Goal: Register for event/course

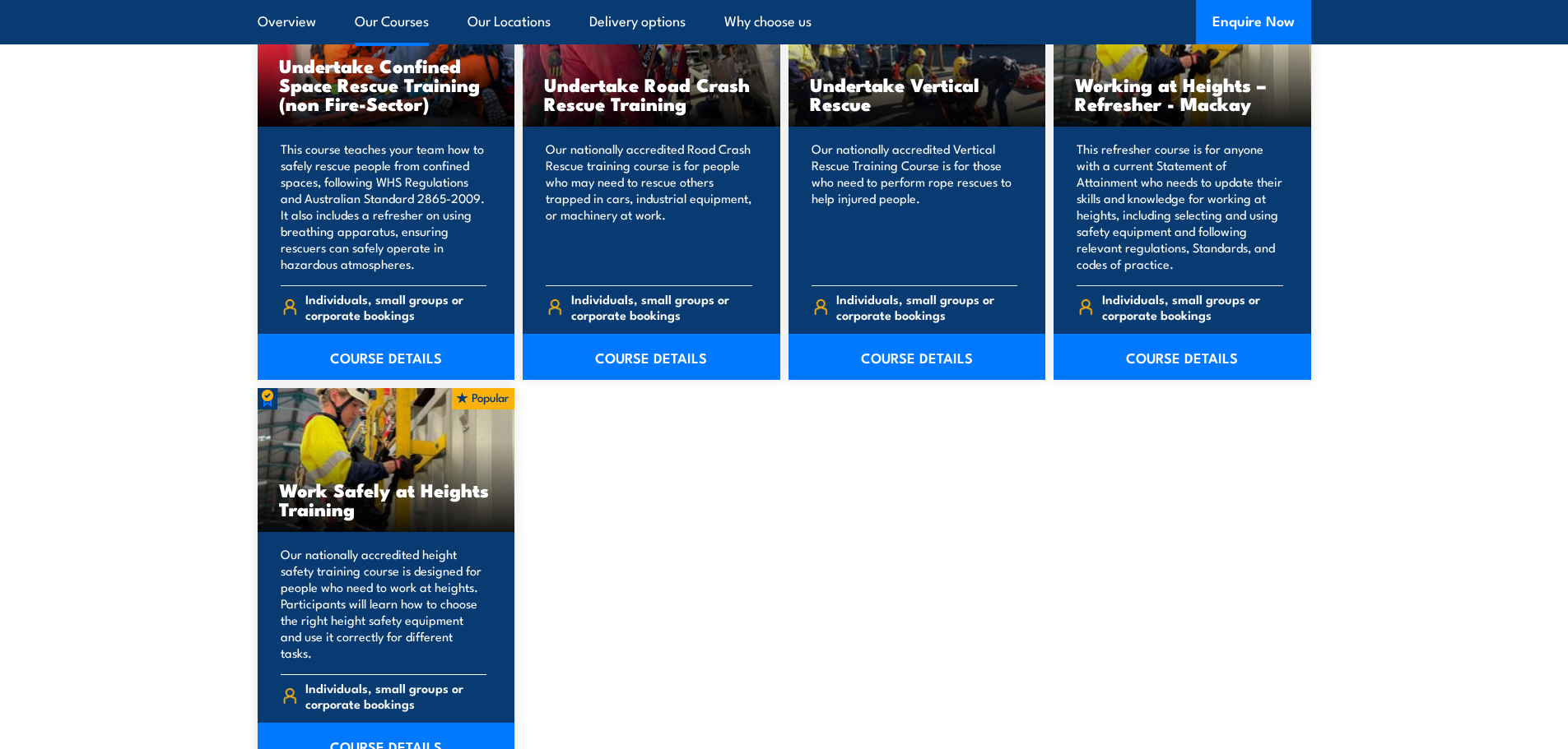
scroll to position [1892, 0]
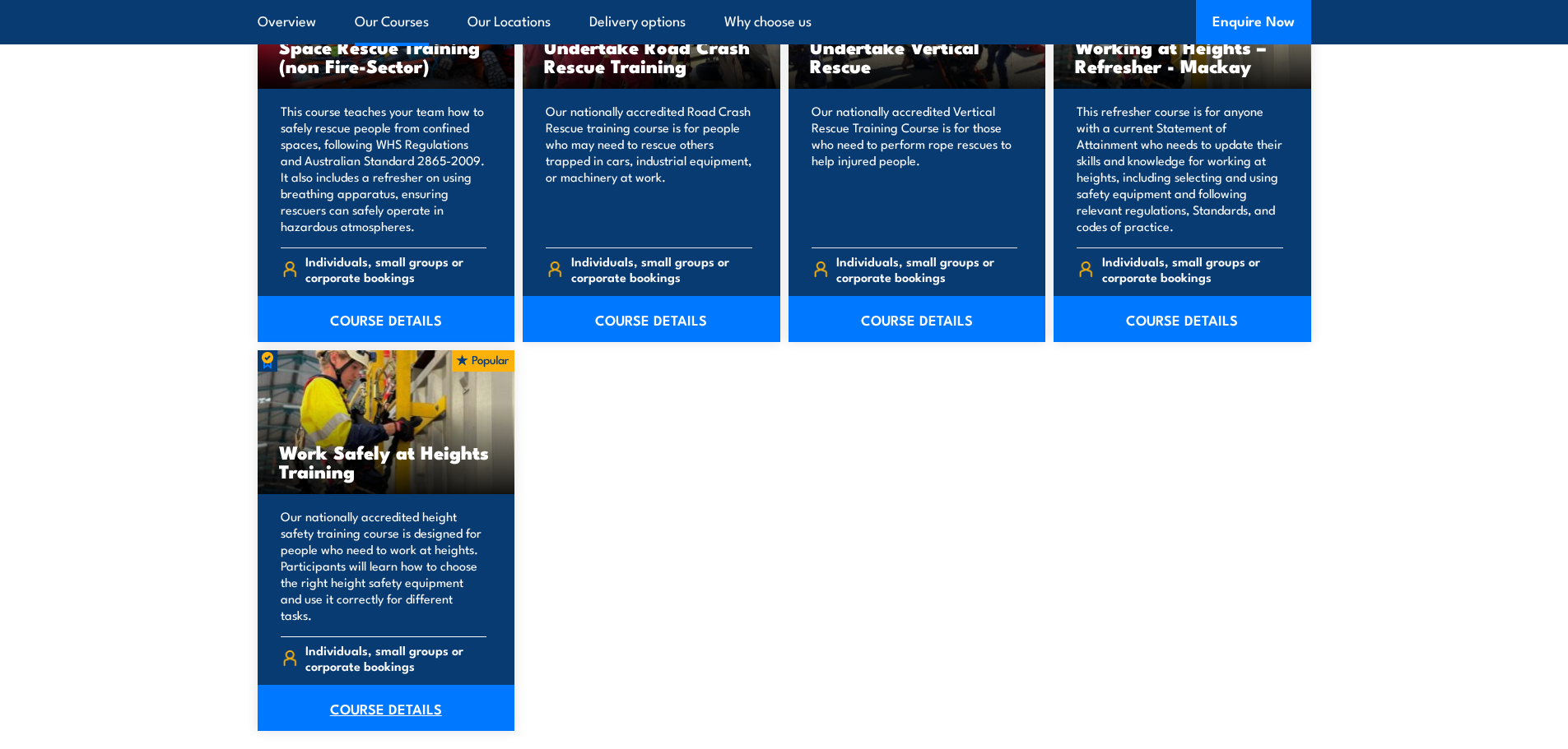
click at [359, 698] on link "COURSE DETAILS" at bounding box center [386, 708] width 257 height 46
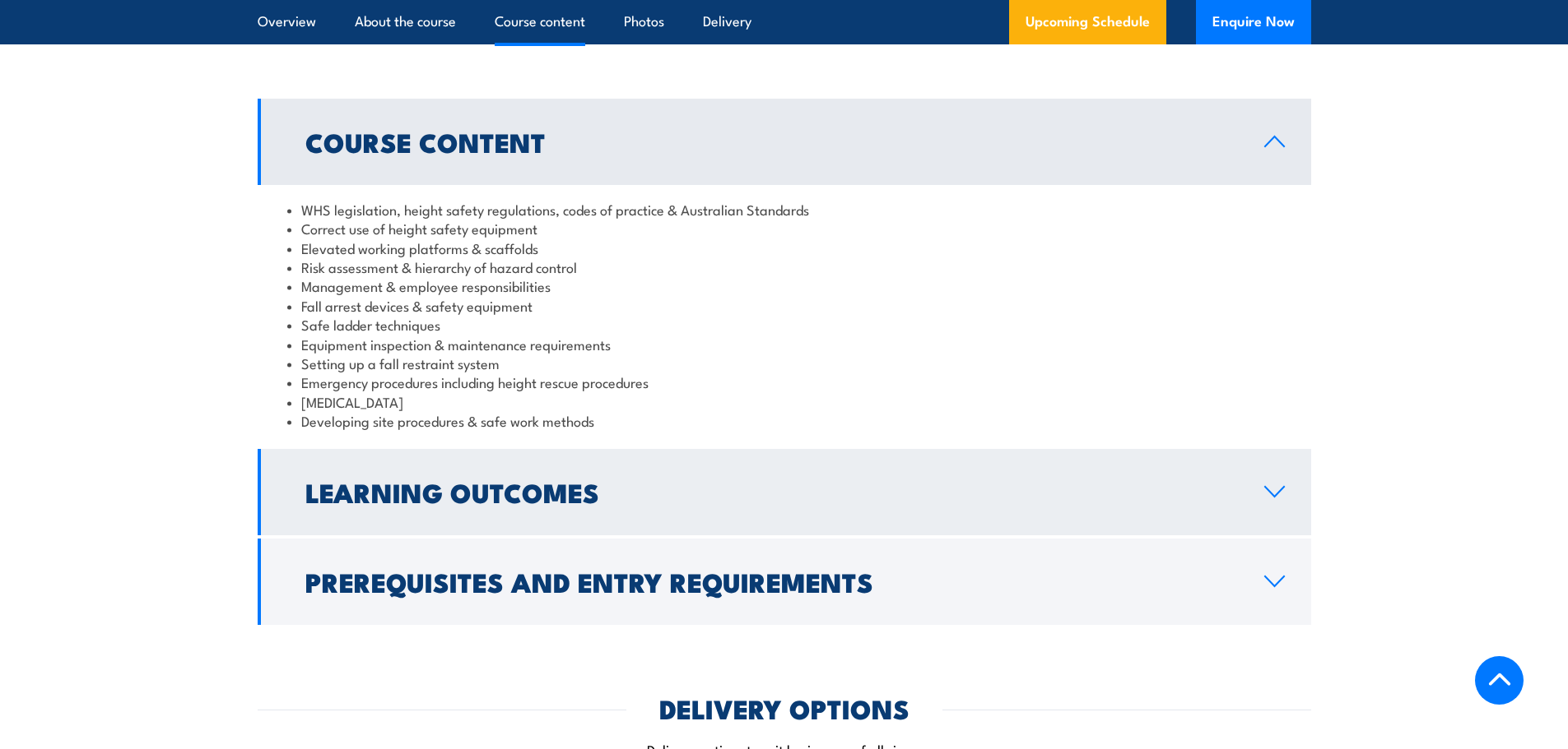
scroll to position [1317, 0]
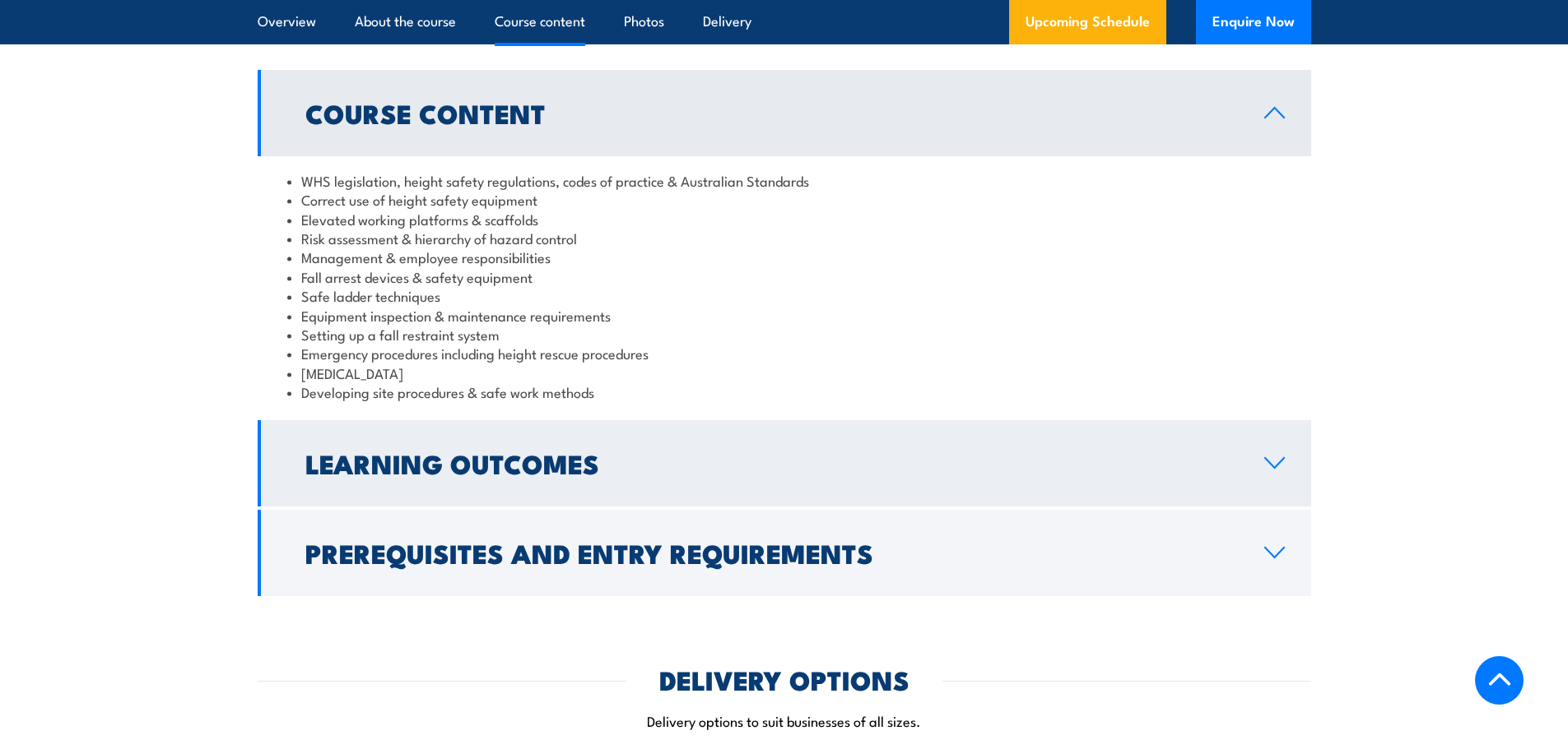
click at [538, 469] on h2 "Learning Outcomes" at bounding box center [772, 462] width 933 height 23
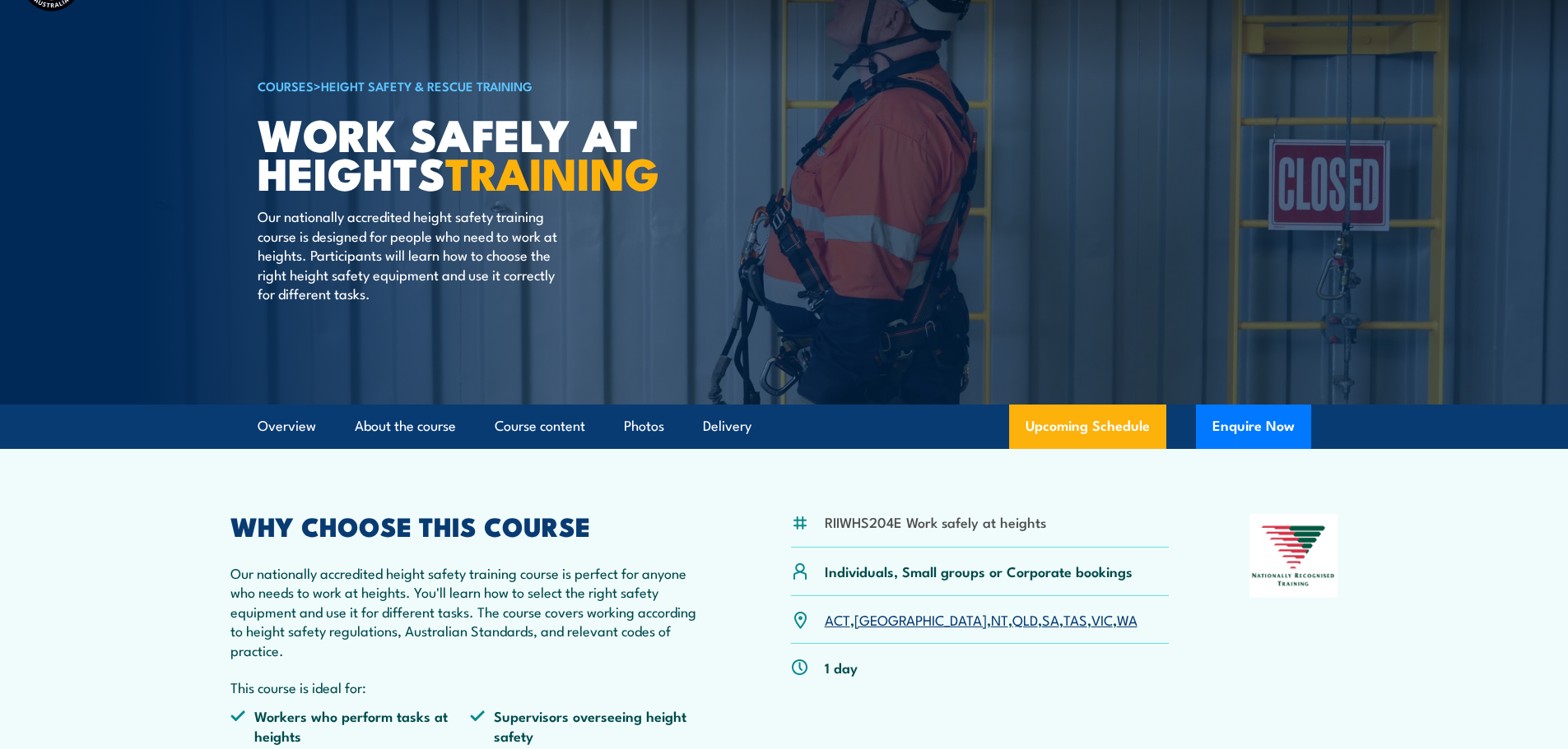
scroll to position [0, 0]
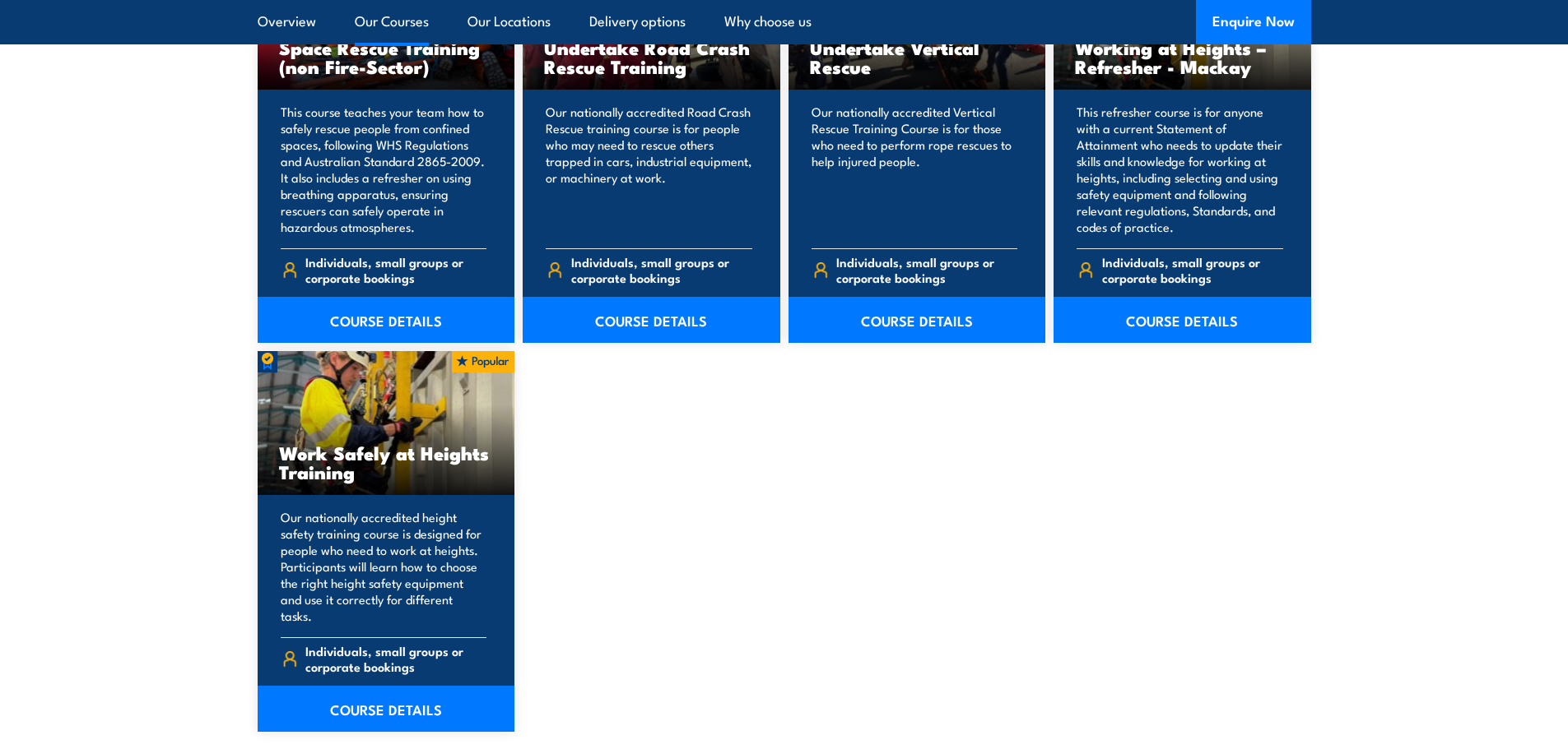
scroll to position [1892, 0]
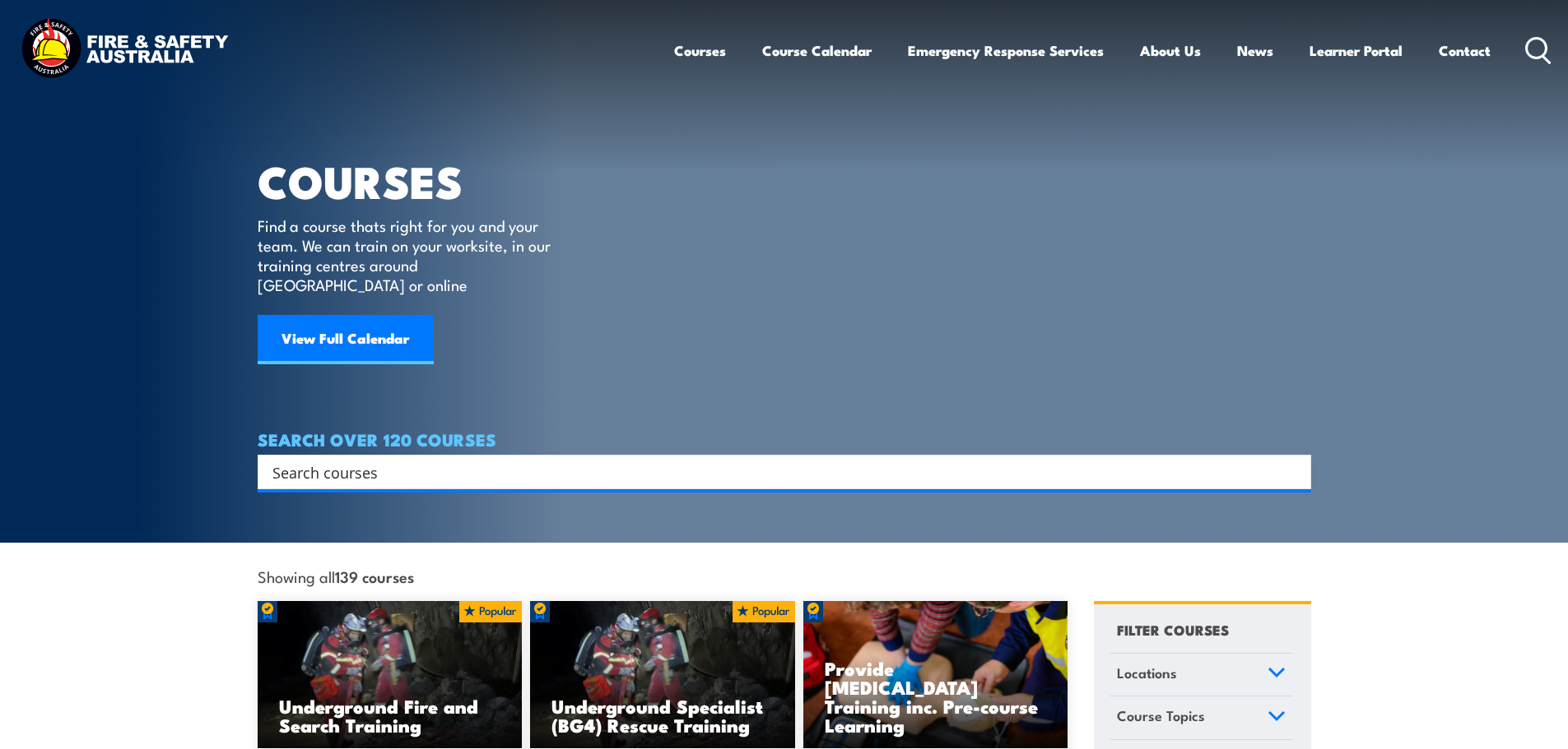
click at [433, 460] on input "Search input" at bounding box center [773, 472] width 1003 height 25
paste input "Licence to Operate a Boom-Type Elevating Work Platform (Boom Length 11 Metres o…"
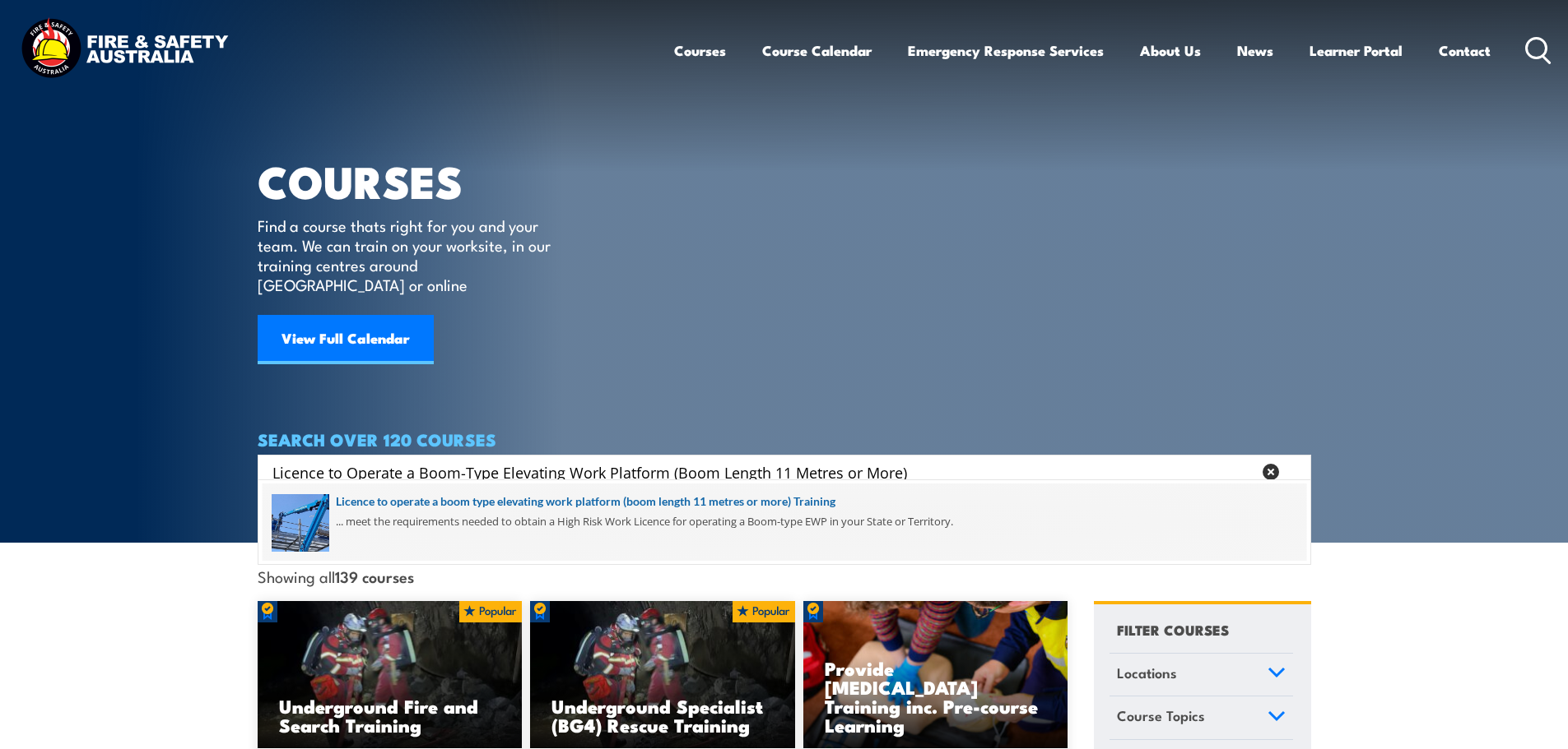
type input "Licence to Operate a Boom-Type Elevating Work Platform (Boom Length 11 Metres o…"
click at [636, 503] on span at bounding box center [784, 522] width 1043 height 77
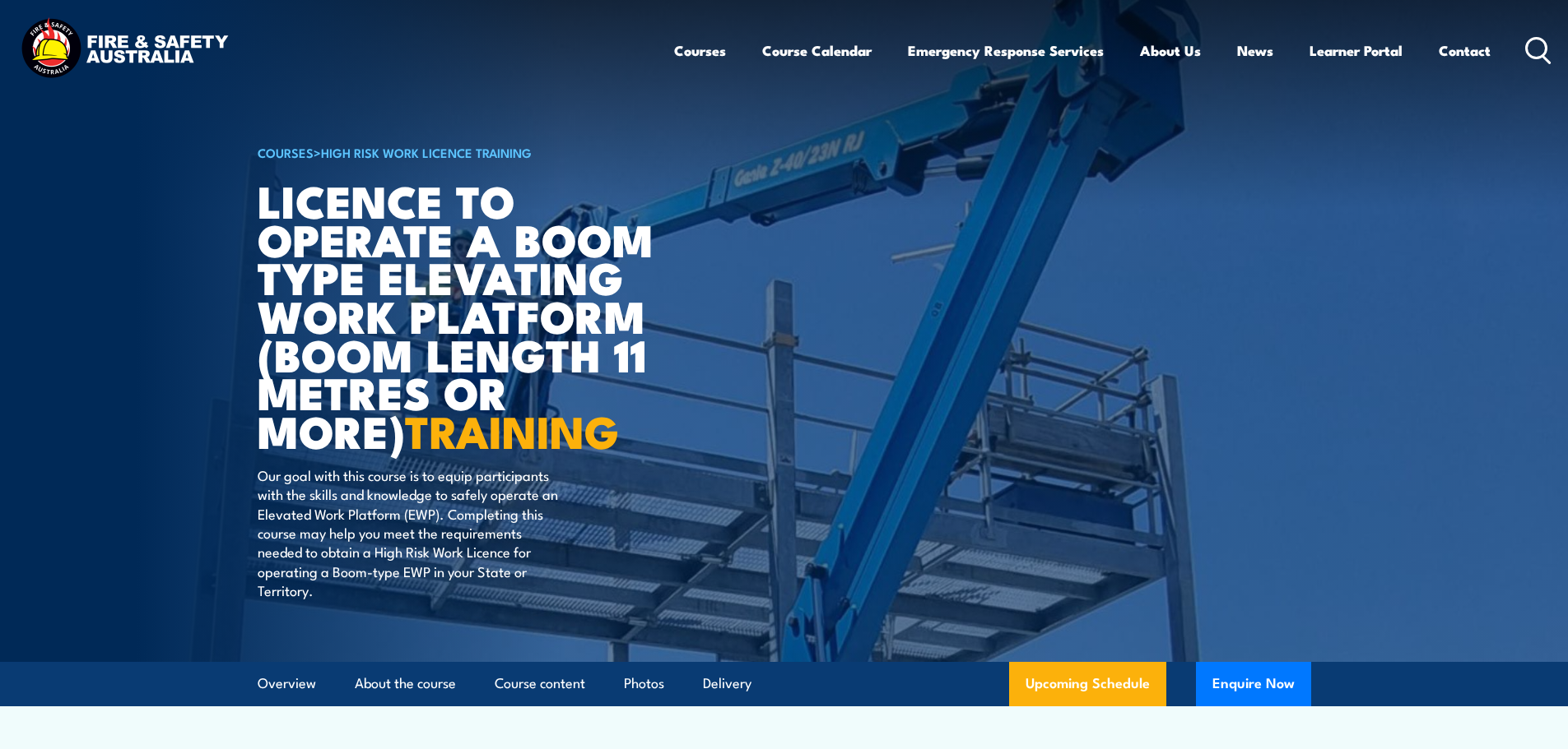
scroll to position [411, 0]
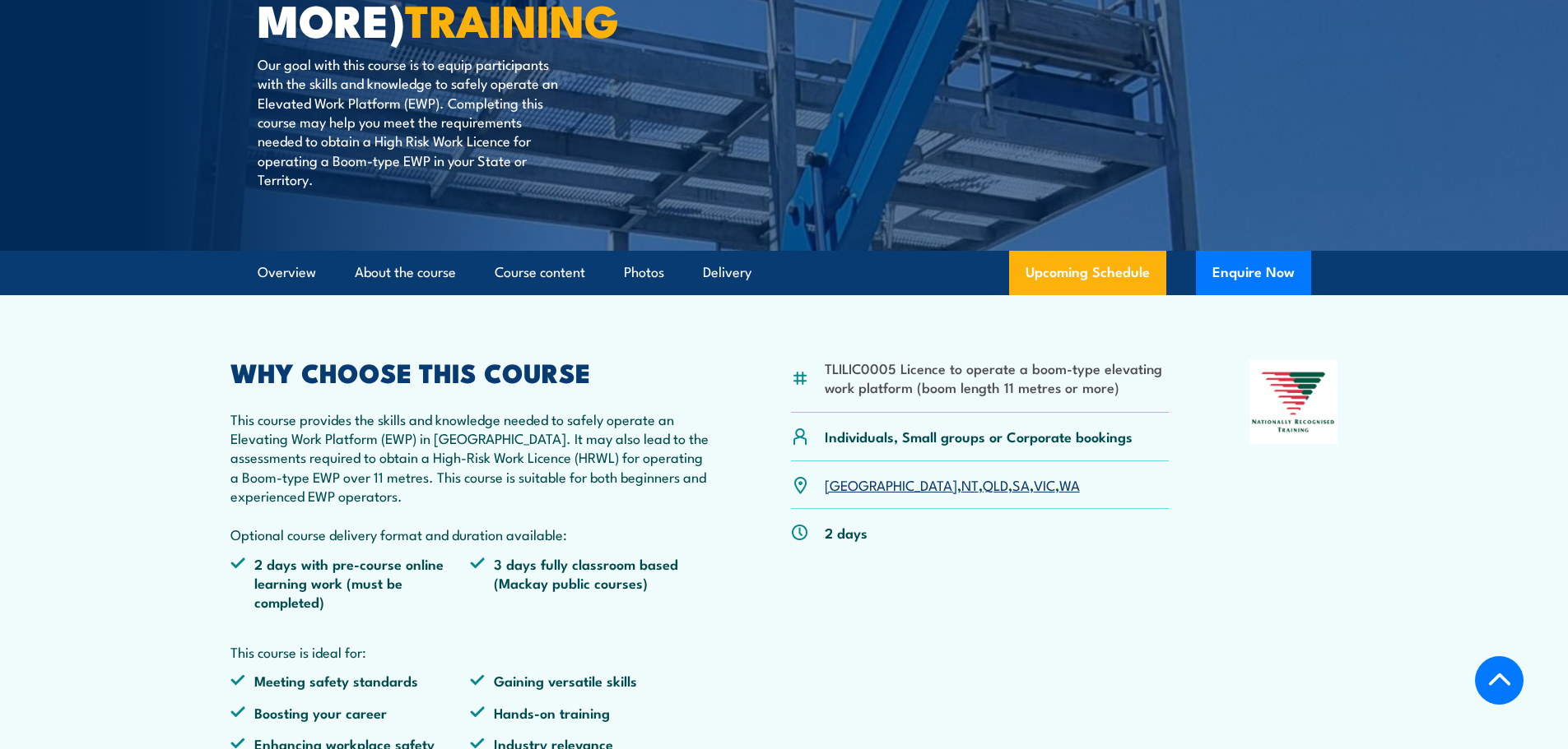
click at [1013, 486] on link "SA" at bounding box center [1022, 485] width 18 height 20
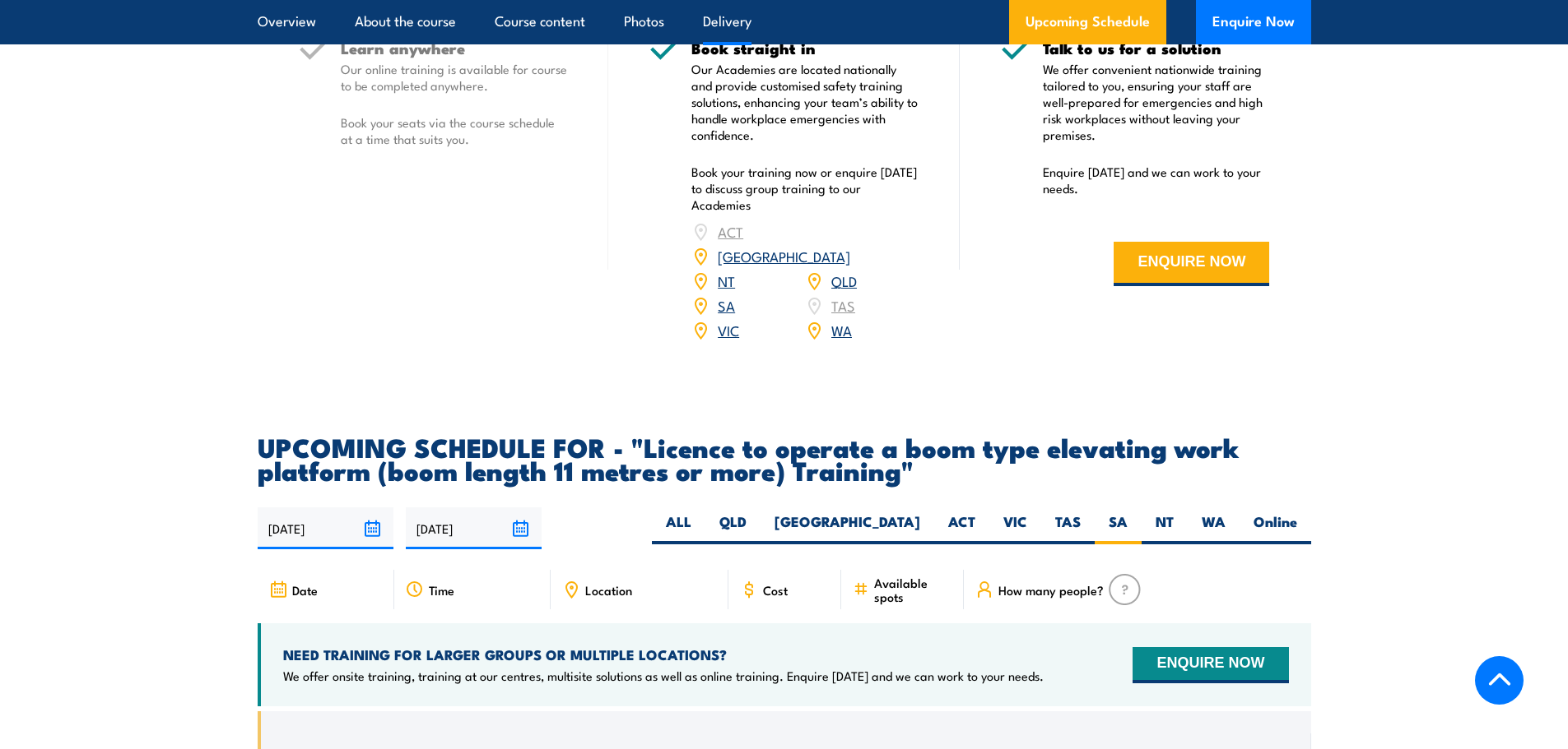
scroll to position [2490, 0]
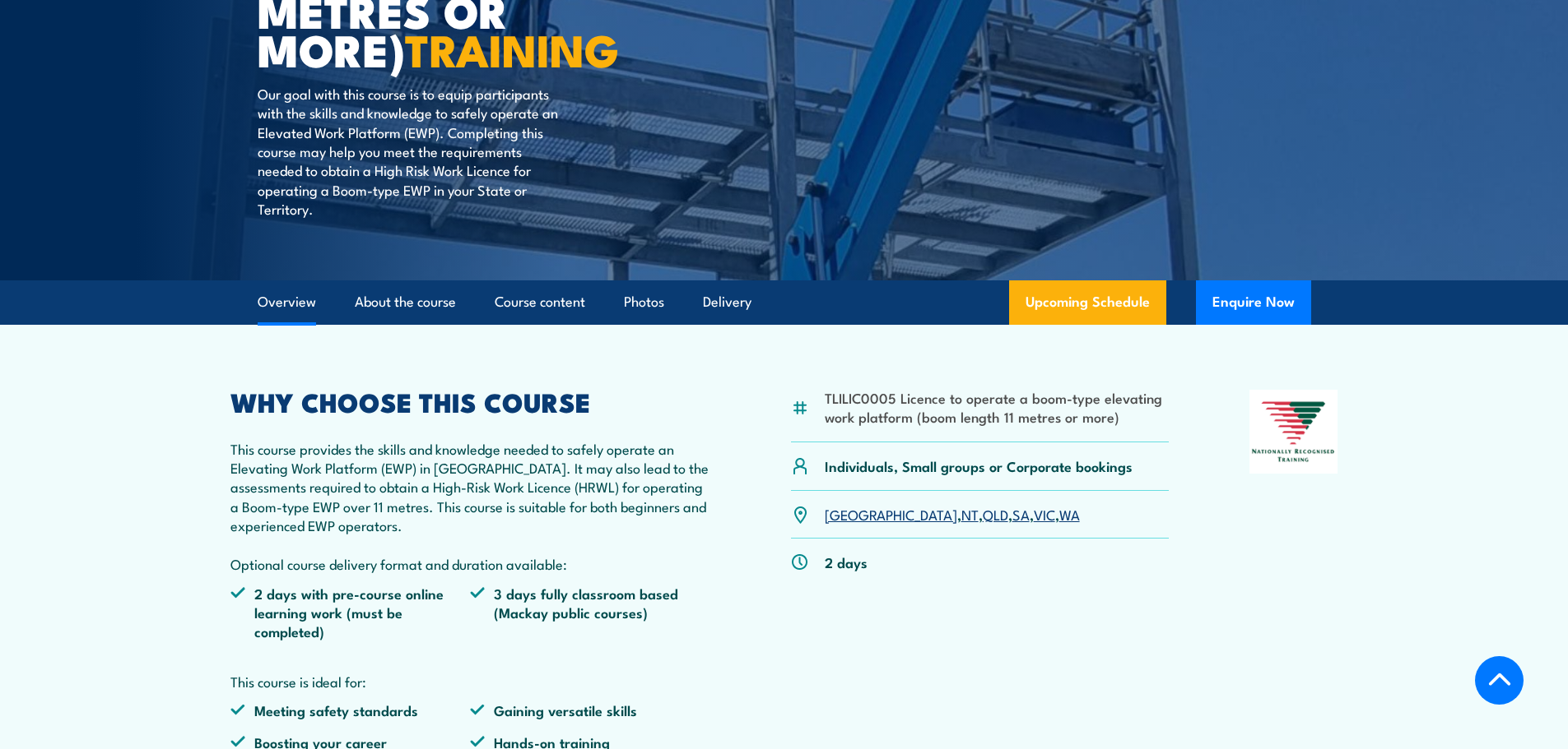
scroll to position [246, 0]
